Goal: Task Accomplishment & Management: Use online tool/utility

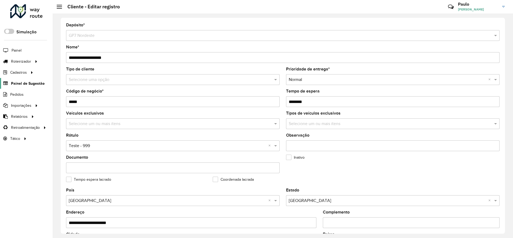
scroll to position [162, 0]
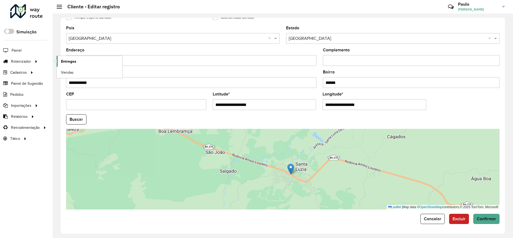
click at [68, 61] on span "Entregas" at bounding box center [68, 62] width 15 height 6
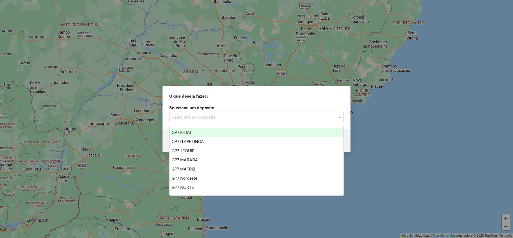
drag, startPoint x: 260, startPoint y: 115, endPoint x: 210, endPoint y: 140, distance: 56.7
click at [260, 115] on input "text" at bounding box center [251, 117] width 158 height 6
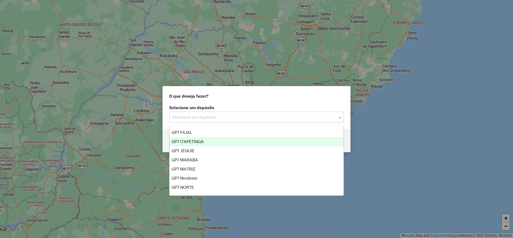
click at [190, 141] on span "GP7 ITAPETINGA" at bounding box center [188, 141] width 32 height 5
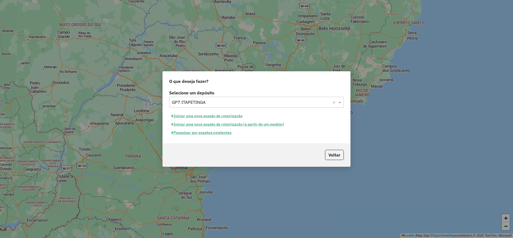
click at [201, 115] on button "Iniciar uma nova sessão de roteirização" at bounding box center [207, 116] width 76 height 8
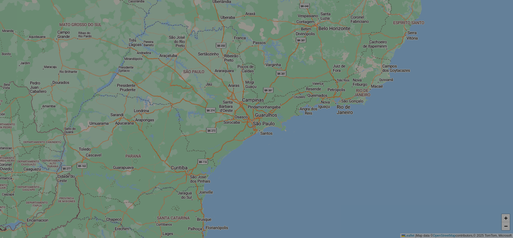
select select "*"
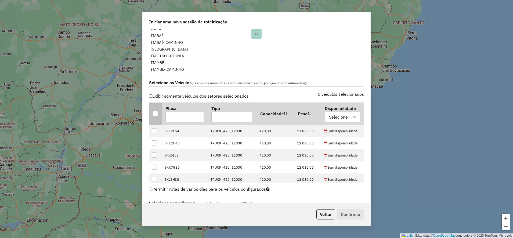
scroll to position [134, 0]
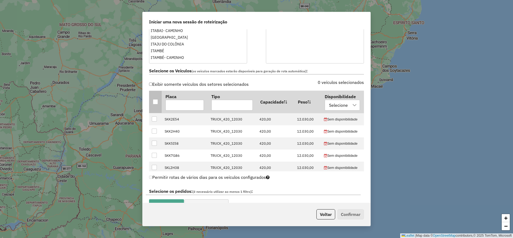
click at [156, 104] on div at bounding box center [155, 101] width 5 height 5
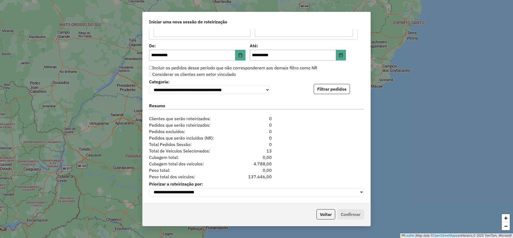
scroll to position [508, 0]
click at [321, 88] on button "Filtrar pedidos" at bounding box center [332, 89] width 36 height 10
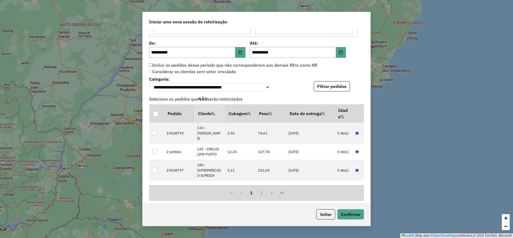
scroll to position [619, 0]
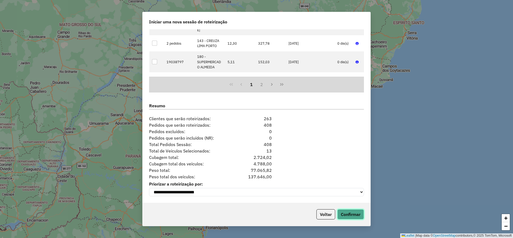
click at [349, 214] on button "Confirmar" at bounding box center [350, 214] width 27 height 10
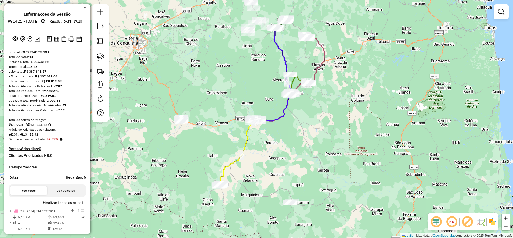
drag, startPoint x: 68, startPoint y: 27, endPoint x: 18, endPoint y: 21, distance: 49.7
click at [18, 21] on ul "Informações da Sessão 991421 - 20/08/2025 Criação: 19/08/2025 17:18" at bounding box center [47, 19] width 82 height 14
copy ul "991421 - 20/08/2025 Criação: 19/08/2025 17:18"
